Goal: Task Accomplishment & Management: Use online tool/utility

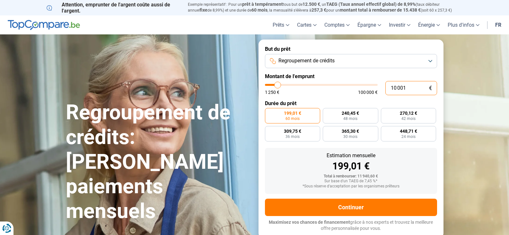
click at [387, 88] on input "10 001" at bounding box center [412, 88] width 52 height 14
type input "810 001"
type input "100000"
type input "100 000"
type input "100000"
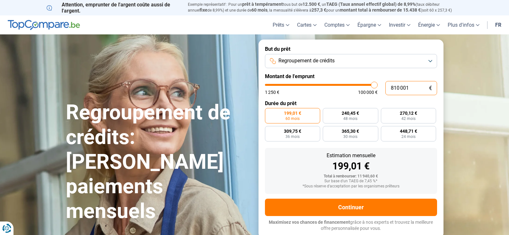
radio input "false"
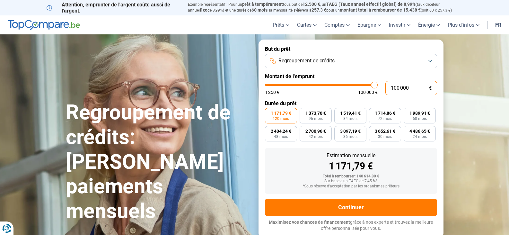
click at [407, 90] on input "100 000" at bounding box center [412, 88] width 52 height 14
type input "10 000"
type input "10000"
type input "1 000"
type input "1250"
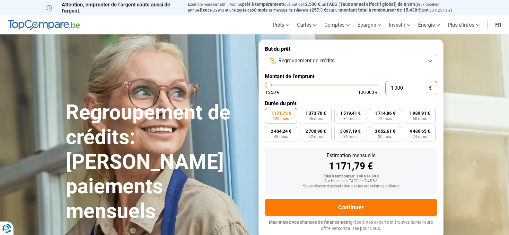
type input "100"
type input "1250"
type input "10"
type input "1250"
type input "1"
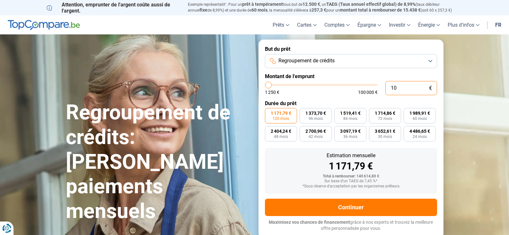
type input "1250"
type input "0"
type input "1250"
type input "1 250"
type input "1250"
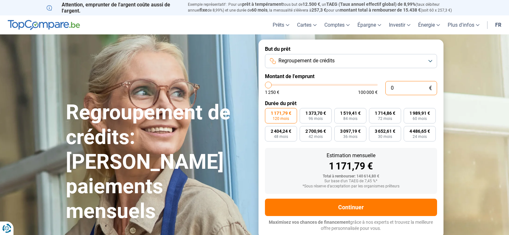
radio input "true"
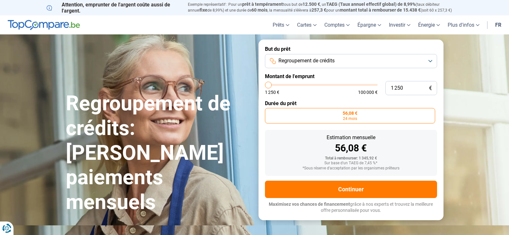
type input "1 500"
type input "1500"
type input "2 000"
type input "2000"
type input "2 500"
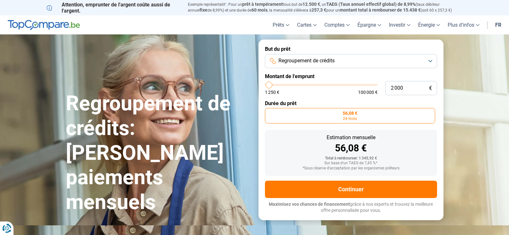
type input "2500"
type input "3 500"
type input "3500"
type input "4 000"
type input "4000"
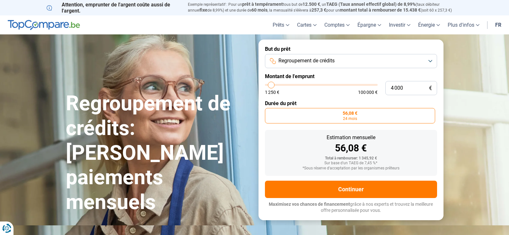
type input "5 000"
type input "5000"
type input "6 000"
type input "6000"
type input "7 000"
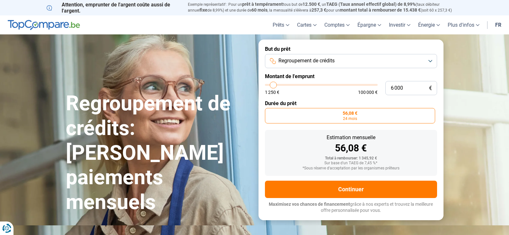
type input "7000"
type input "7 500"
type input "7500"
type input "8 500"
type input "8500"
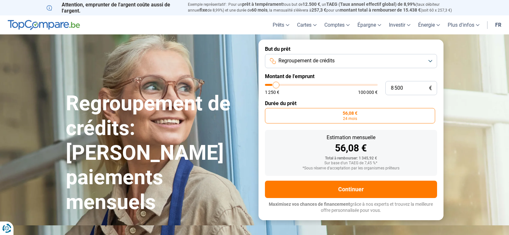
type input "9 000"
type input "9000"
type input "10 000"
type input "10000"
type input "11 000"
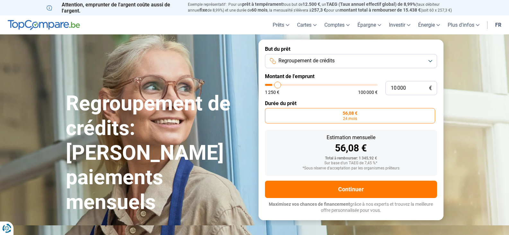
type input "11000"
type input "11 750"
type input "11750"
type input "12 500"
type input "12500"
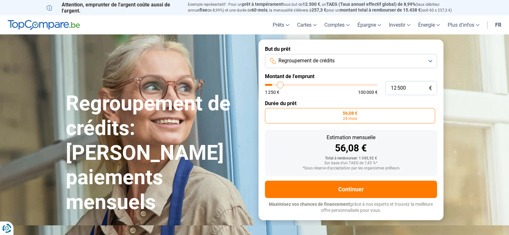
type input "12 750"
type input "12750"
type input "13 000"
type input "13000"
type input "13 250"
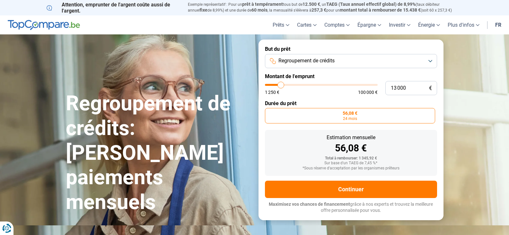
type input "13250"
type input "14 000"
type input "14000"
type input "14 500"
type input "14500"
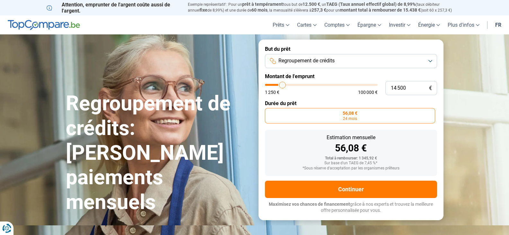
type input "15 000"
type input "15000"
type input "15 750"
type input "15750"
type input "16 000"
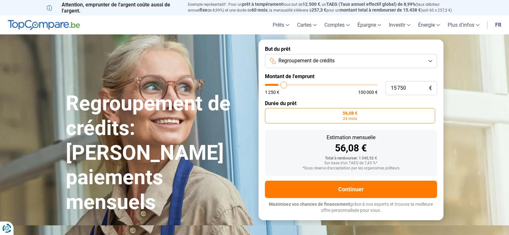
type input "16000"
type input "16 250"
type input "16250"
type input "16 500"
type input "16500"
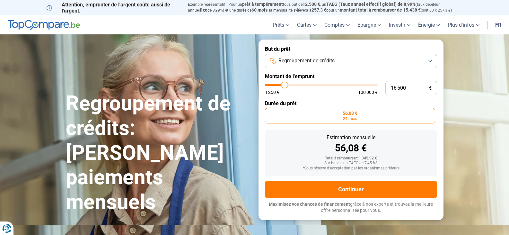
type input "17 000"
type input "17000"
type input "17 250"
type input "17250"
type input "17 500"
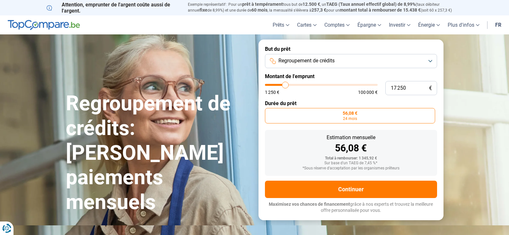
type input "17500"
type input "17 750"
type input "17750"
type input "18 500"
type input "18500"
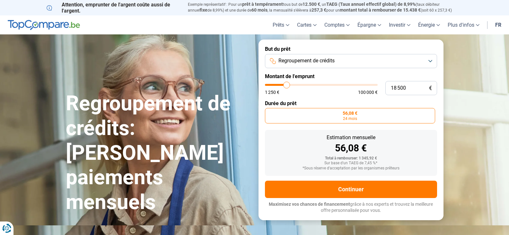
type input "18 750"
type input "18750"
type input "19 000"
type input "19000"
type input "19 250"
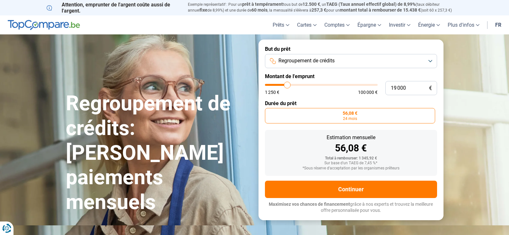
type input "19250"
type input "19 750"
type input "19750"
type input "20 250"
type input "20250"
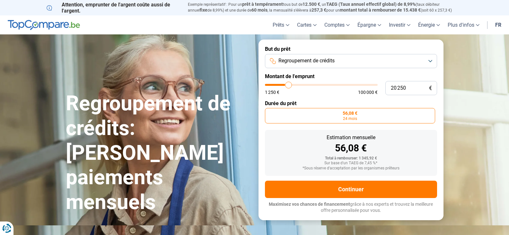
type input "20 500"
type input "20500"
type input "21 250"
type input "21250"
type input "21 500"
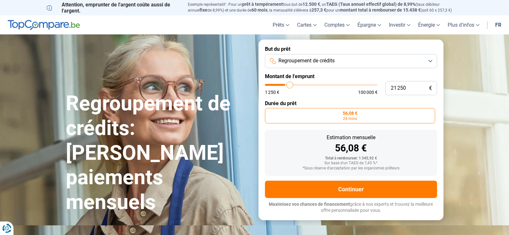
type input "21500"
type input "21 750"
type input "21750"
type input "22 000"
type input "22000"
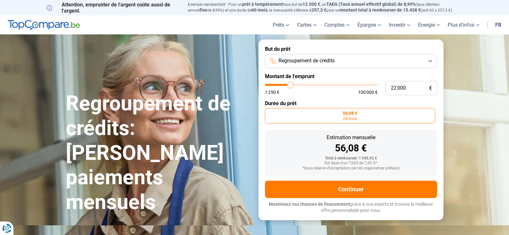
type input "22 250"
type input "22250"
type input "22 750"
type input "22750"
type input "23 000"
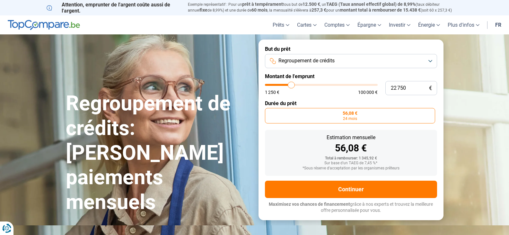
type input "23000"
type input "23 500"
type input "23500"
type input "23 750"
type input "23750"
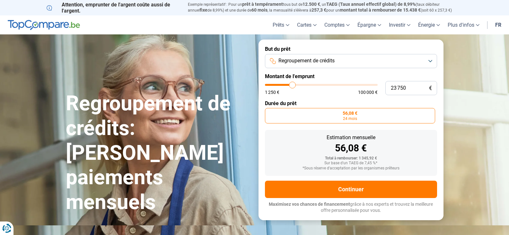
type input "24 500"
type input "24500"
type input "25 000"
type input "25000"
type input "25 250"
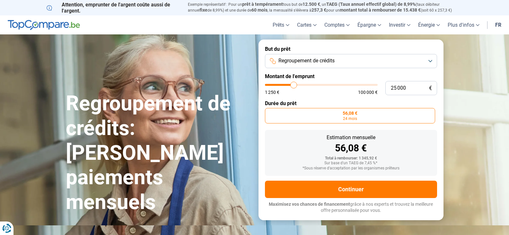
type input "25250"
type input "25 750"
type input "25750"
type input "26 000"
type input "26000"
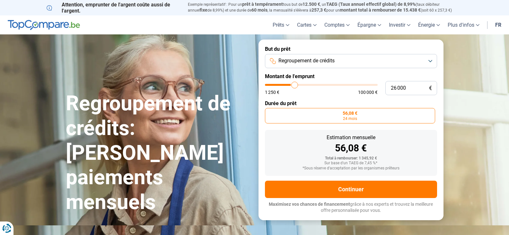
type input "26 250"
type input "26250"
type input "26 500"
type input "26500"
type input "27 250"
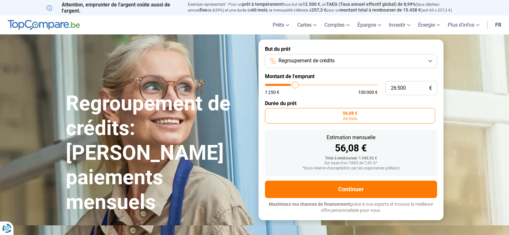
type input "27250"
type input "27 500"
type input "27500"
type input "27 750"
type input "27750"
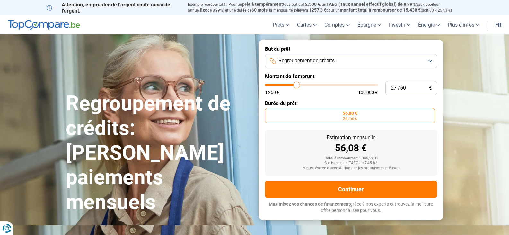
type input "27 500"
type input "27500"
type input "26 750"
type input "26750"
type input "26 500"
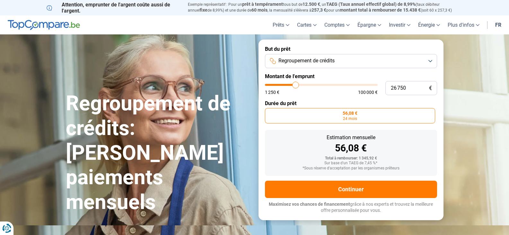
type input "26500"
type input "25 750"
type input "25750"
type input "25 000"
type input "25000"
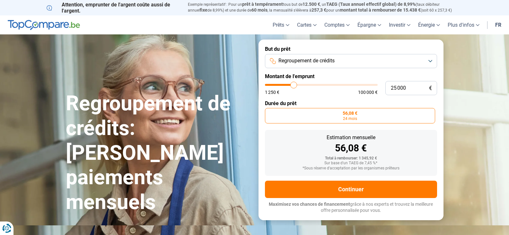
type input "24 750"
type input "24750"
type input "24 500"
type input "24500"
type input "24 250"
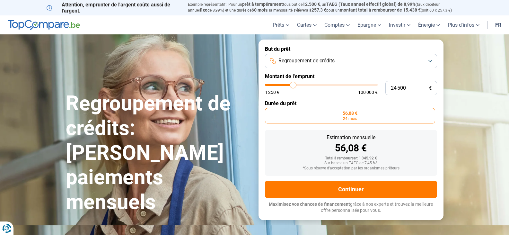
type input "24250"
type input "23 750"
type input "23750"
type input "23 500"
type input "23500"
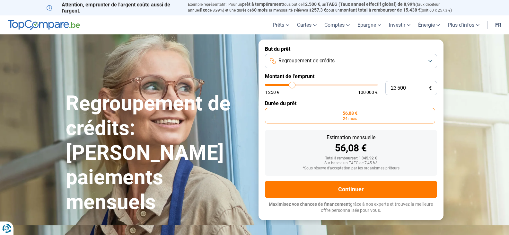
type input "23 250"
type input "23250"
type input "23 000"
type input "23000"
type input "22 000"
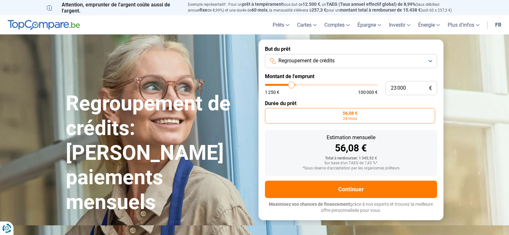
type input "22000"
type input "21 750"
type input "21750"
type input "20 750"
type input "20750"
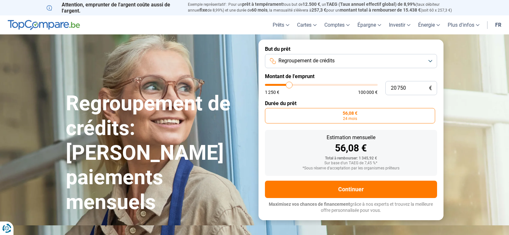
type input "20 250"
type input "20250"
type input "19 750"
type input "19750"
type input "19 000"
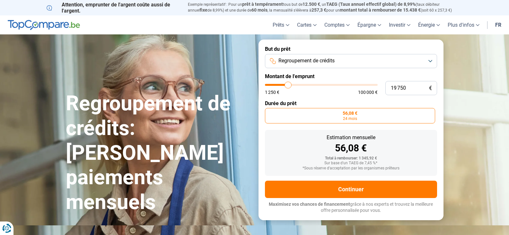
type input "19000"
type input "18 500"
type input "18500"
type input "17 750"
type input "17750"
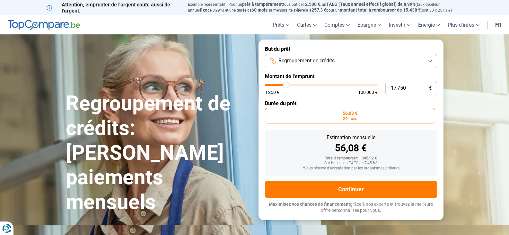
type input "17 500"
type input "17500"
type input "17 000"
type input "17000"
type input "16 500"
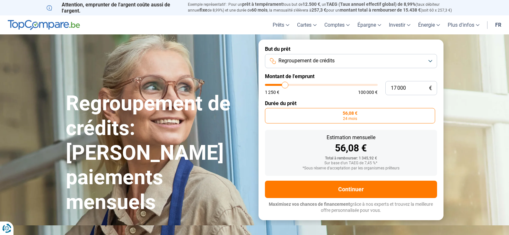
type input "16500"
type input "15 750"
type input "15750"
type input "15 000"
type input "15000"
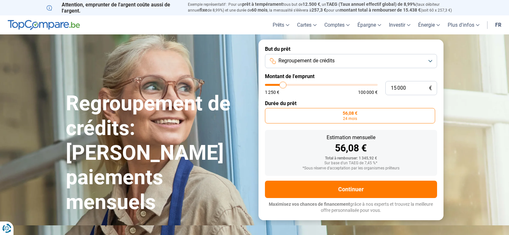
type input "14 000"
type input "14000"
type input "13 000"
type input "13000"
type input "12 000"
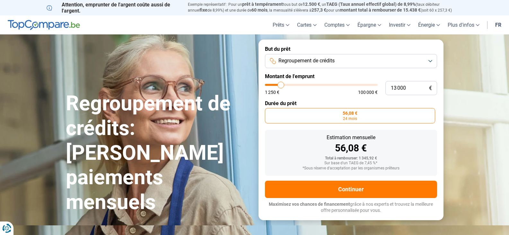
type input "12000"
type input "11 250"
type input "11250"
type input "10 500"
type input "10500"
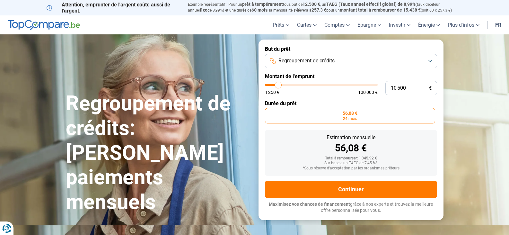
type input "10 250"
type input "10250"
type input "10 000"
type input "10000"
type input "9 750"
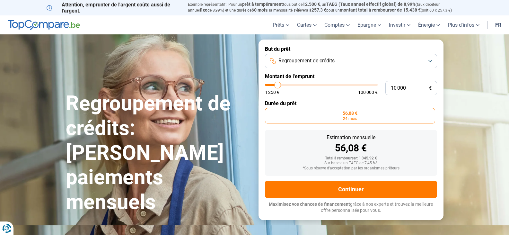
type input "9750"
type input "9 500"
type input "9500"
type input "9 000"
type input "9000"
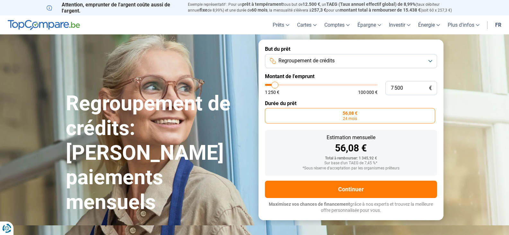
drag, startPoint x: 267, startPoint y: 85, endPoint x: 275, endPoint y: 85, distance: 8.4
click at [275, 85] on input "range" at bounding box center [321, 85] width 113 height 2
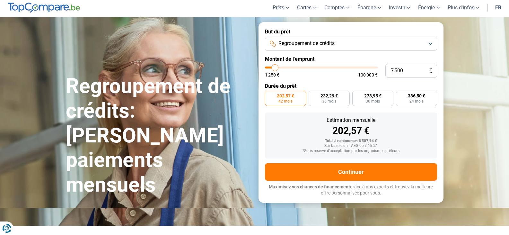
scroll to position [32, 0]
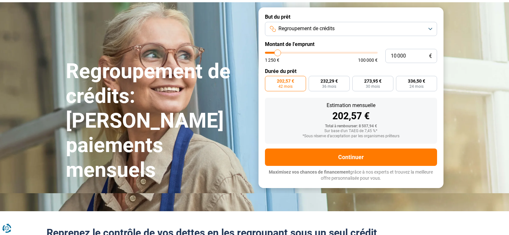
drag, startPoint x: 273, startPoint y: 56, endPoint x: 278, endPoint y: 53, distance: 5.6
click at [278, 53] on input "range" at bounding box center [321, 53] width 113 height 2
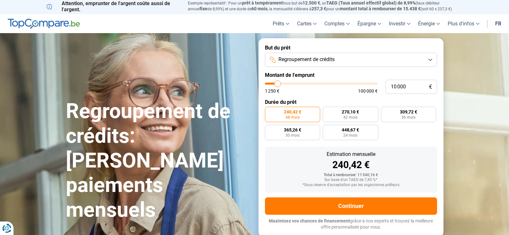
scroll to position [0, 0]
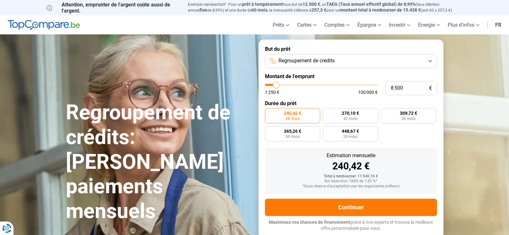
click at [276, 85] on input "range" at bounding box center [321, 85] width 113 height 2
